Goal: Information Seeking & Learning: Learn about a topic

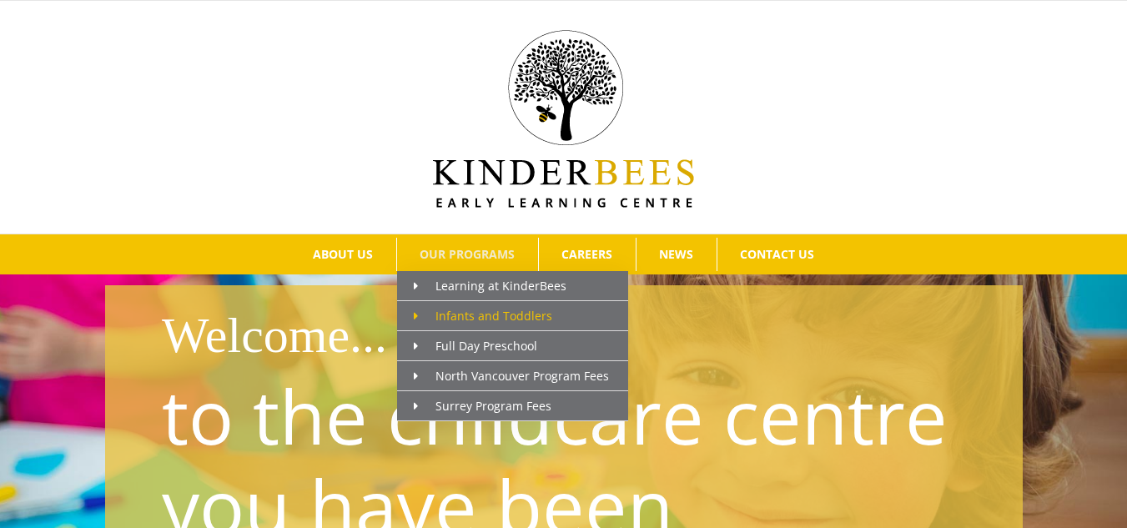
click at [415, 311] on icon "Main Menu" at bounding box center [416, 316] width 4 height 12
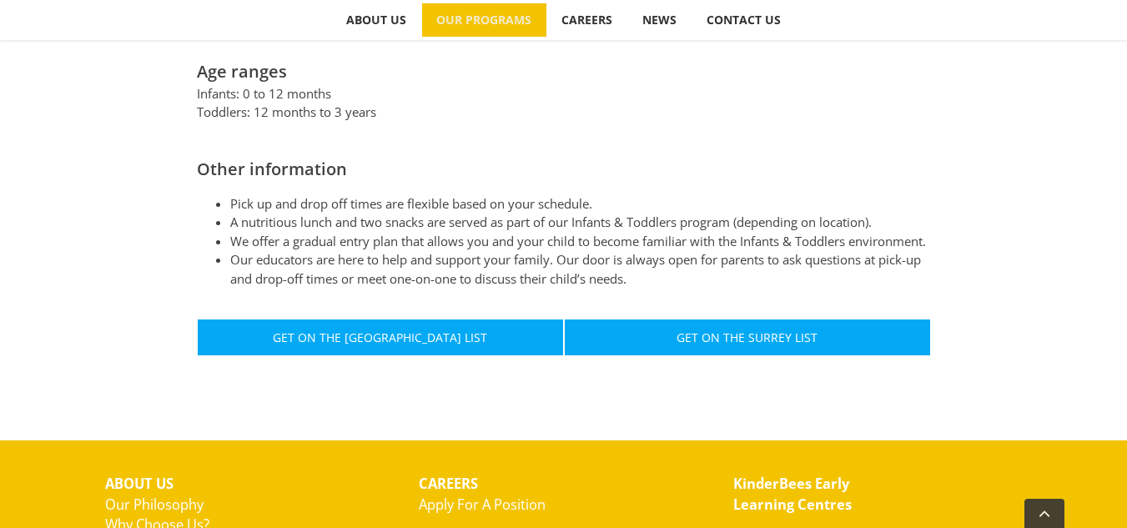
scroll to position [986, 0]
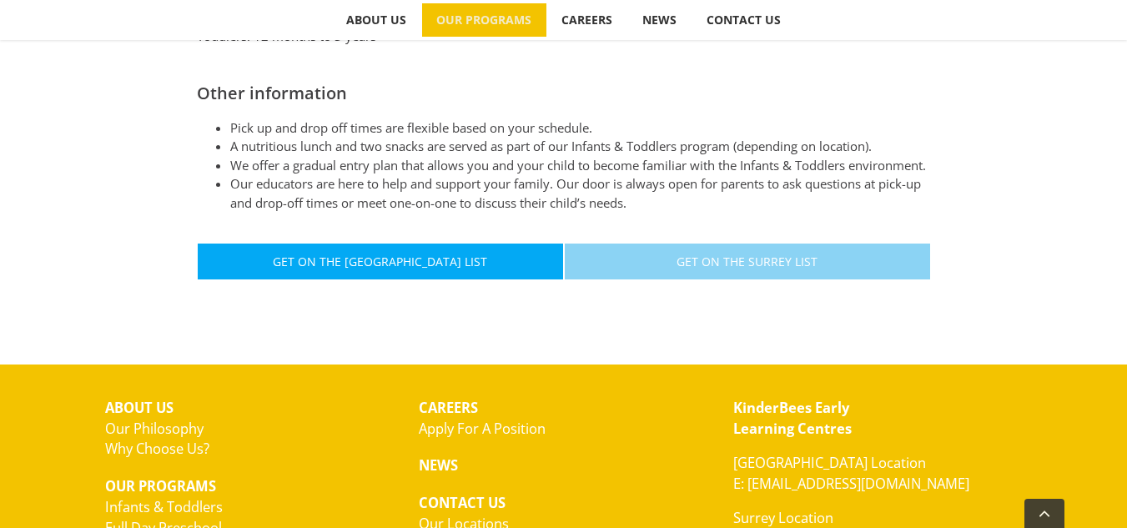
click at [754, 255] on span "Get On The Surrey List" at bounding box center [746, 261] width 141 height 14
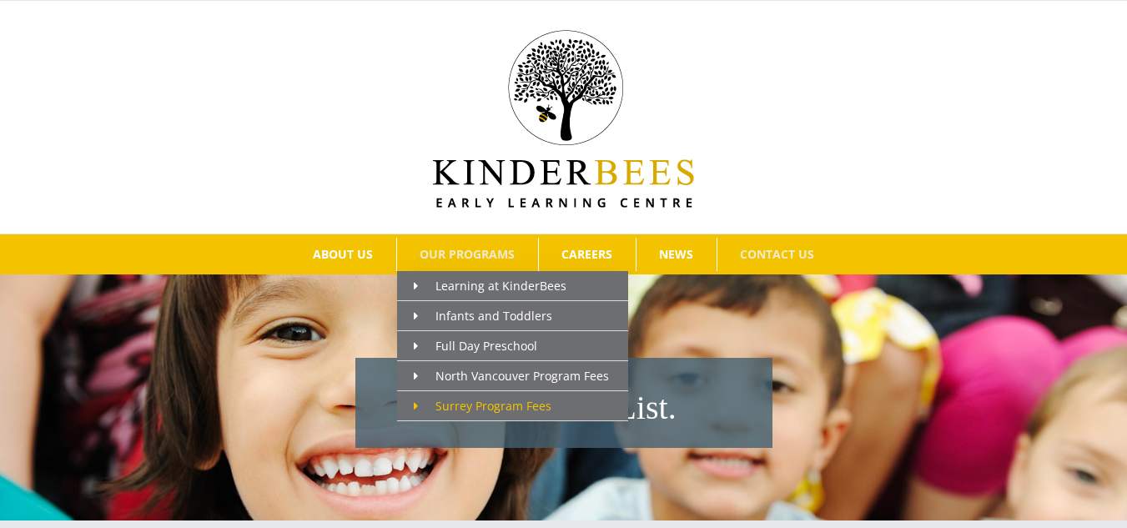
click at [478, 405] on span "Surrey Program Fees" at bounding box center [483, 406] width 138 height 16
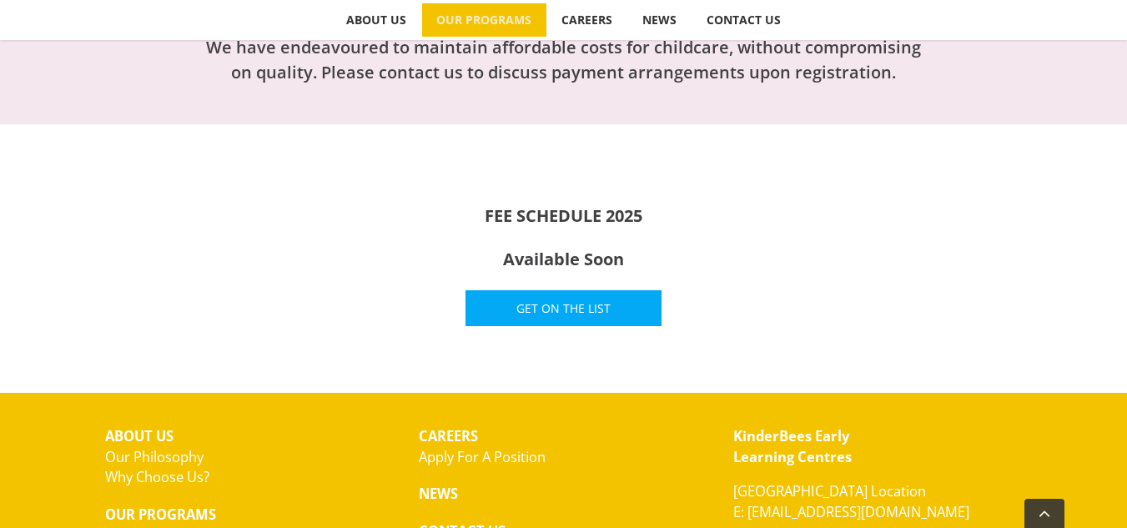
scroll to position [575, 0]
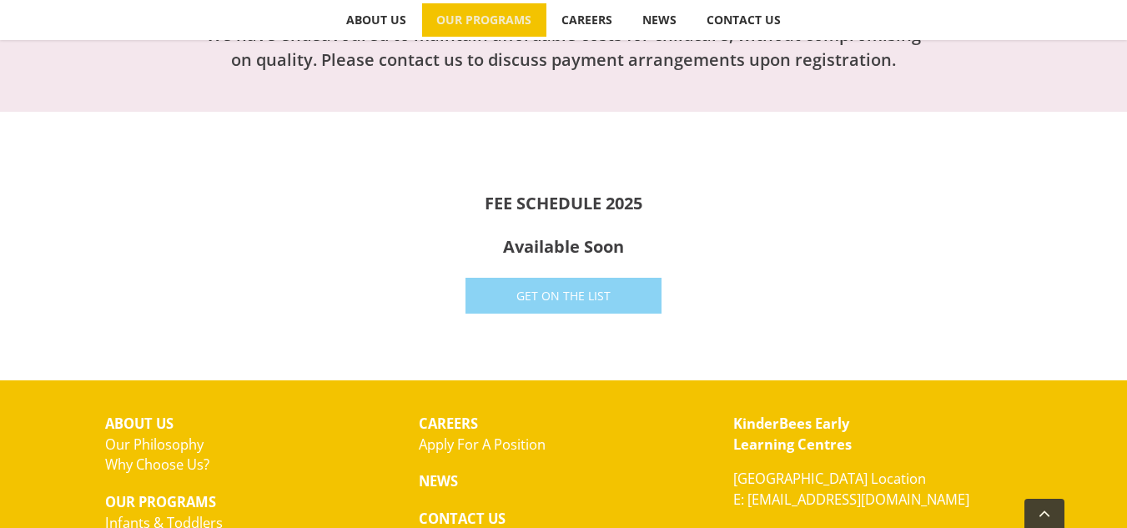
click at [557, 295] on span "Get On The List" at bounding box center [563, 296] width 94 height 14
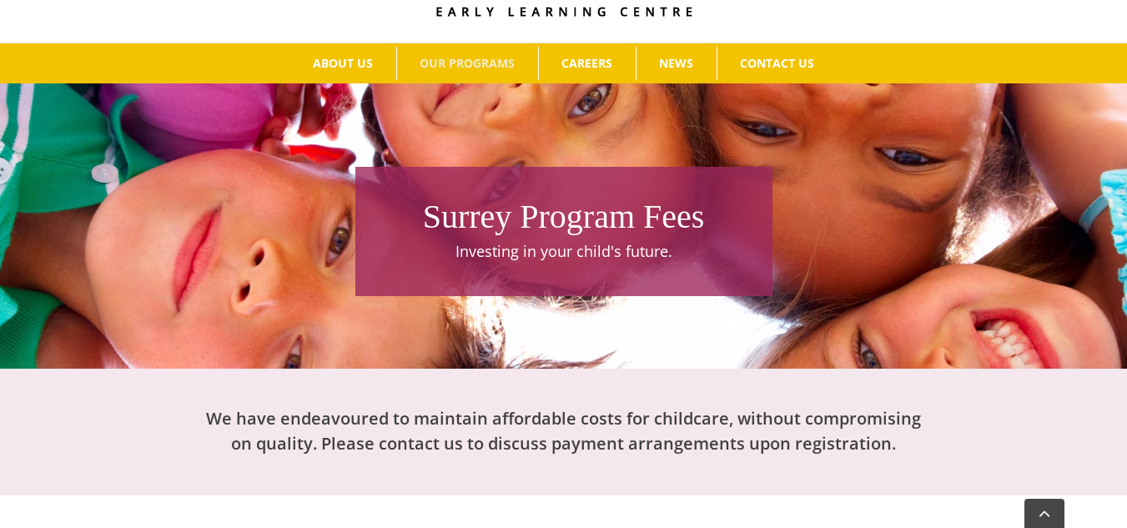
scroll to position [159, 0]
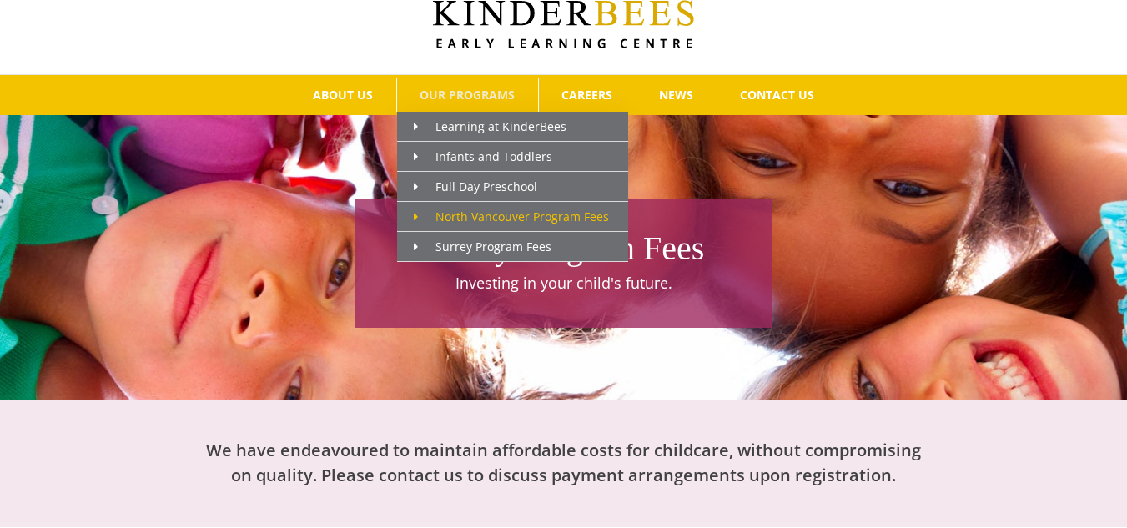
click at [502, 214] on span "North Vancouver Program Fees" at bounding box center [511, 217] width 195 height 16
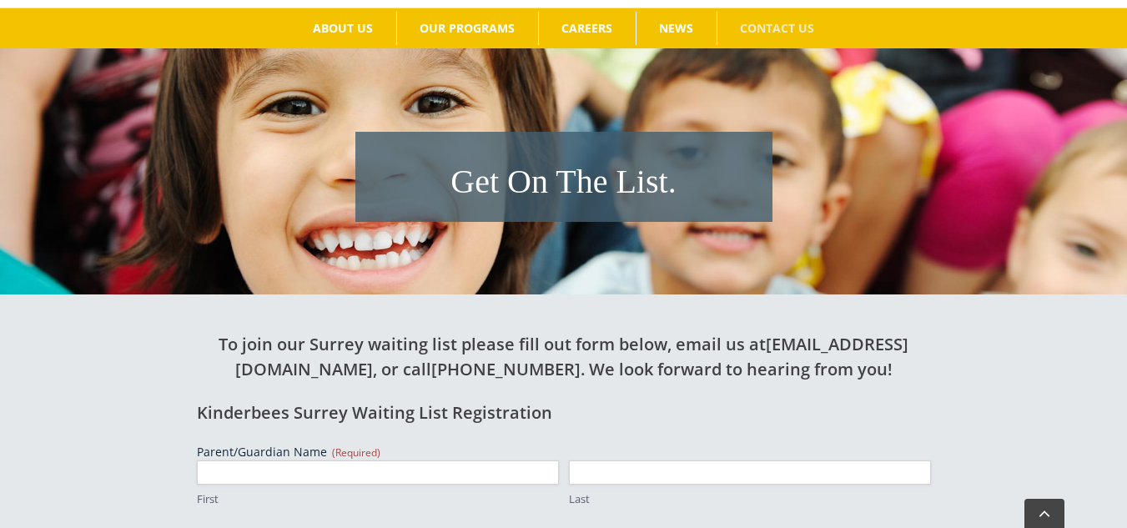
scroll to position [168, 0]
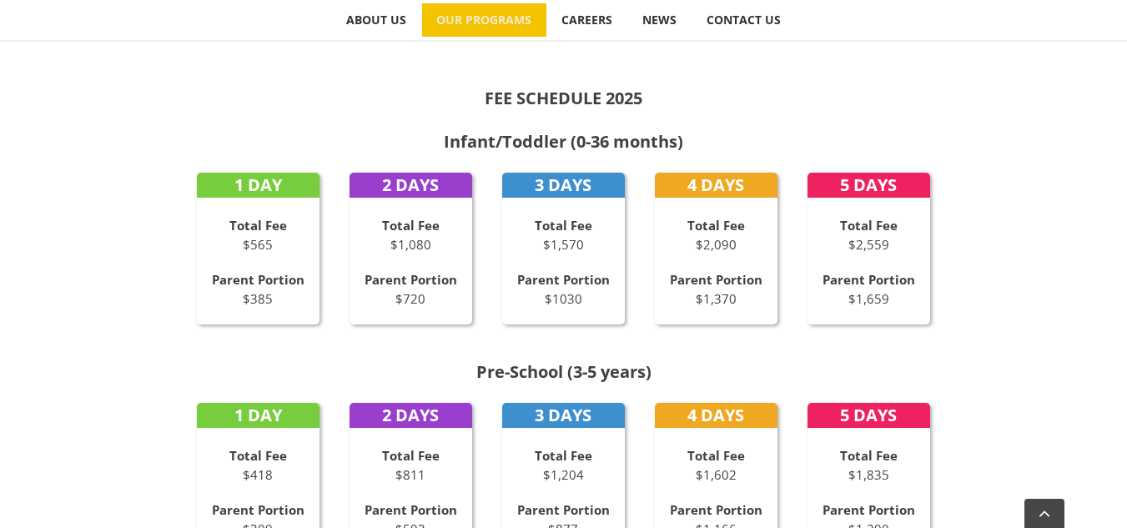
scroll to position [736, 0]
